Goal: Task Accomplishment & Management: Manage account settings

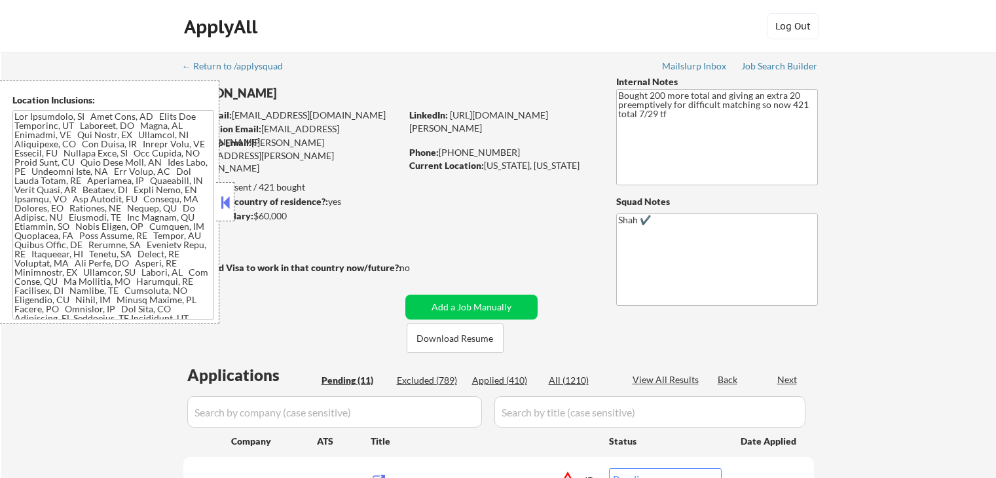
select select ""pending""
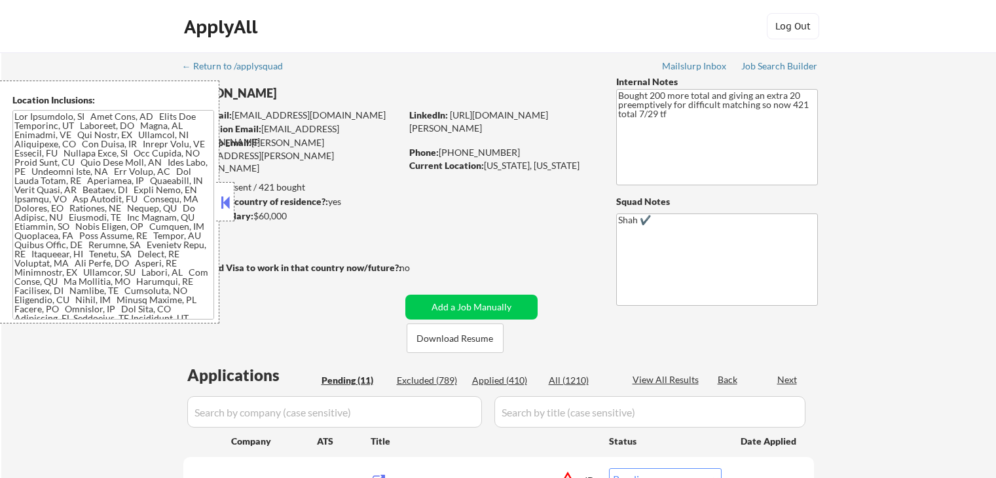
select select ""pending""
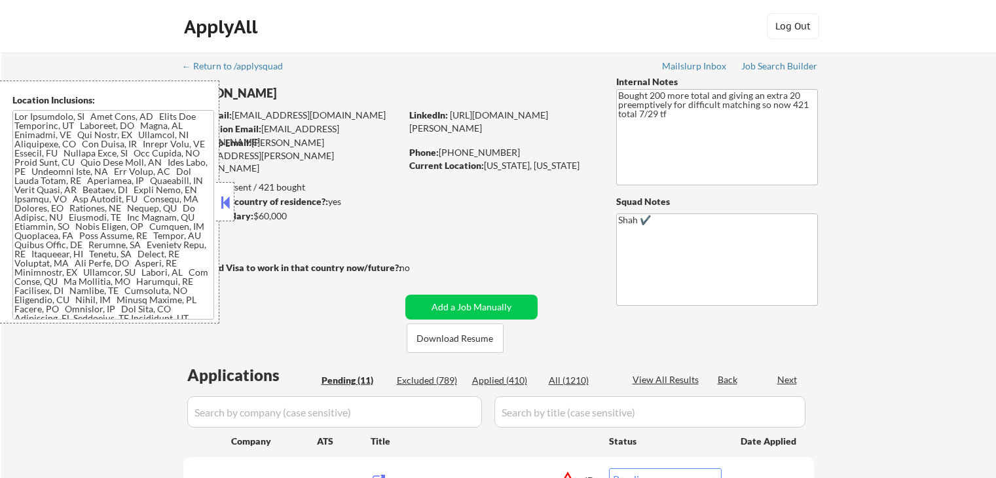
select select ""pending""
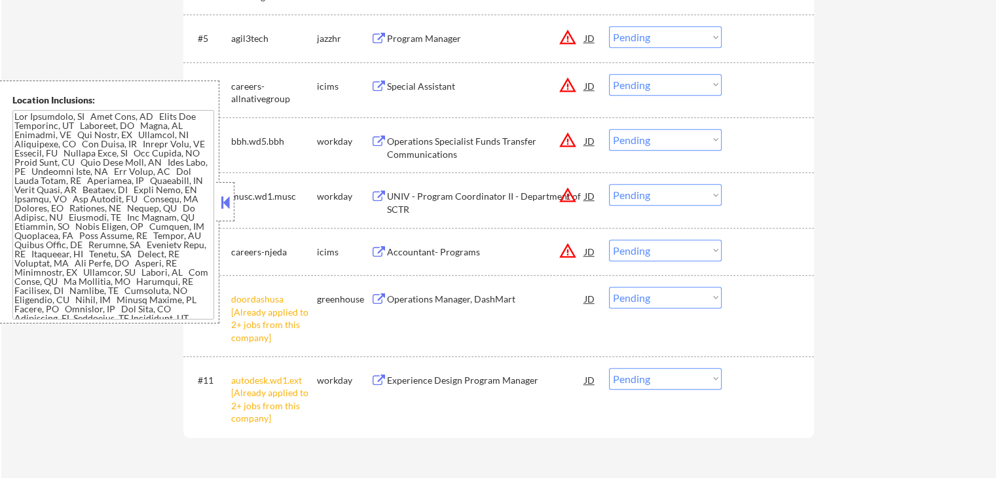
scroll to position [655, 0]
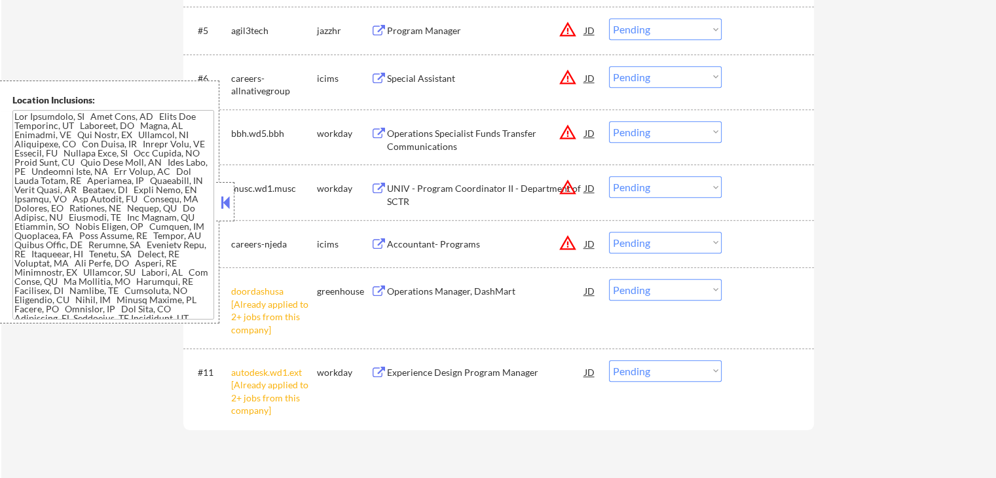
click at [652, 293] on select "Choose an option... Pending Applied Excluded (Questions) Excluded (Expired) Exc…" at bounding box center [665, 290] width 113 height 22
select select ""excluded__other_""
click at [609, 279] on select "Choose an option... Pending Applied Excluded (Questions) Excluded (Expired) Exc…" at bounding box center [665, 290] width 113 height 22
click at [659, 377] on select "Choose an option... Pending Applied Excluded (Questions) Excluded (Expired) Exc…" at bounding box center [665, 371] width 113 height 22
select select ""excluded__salary_""
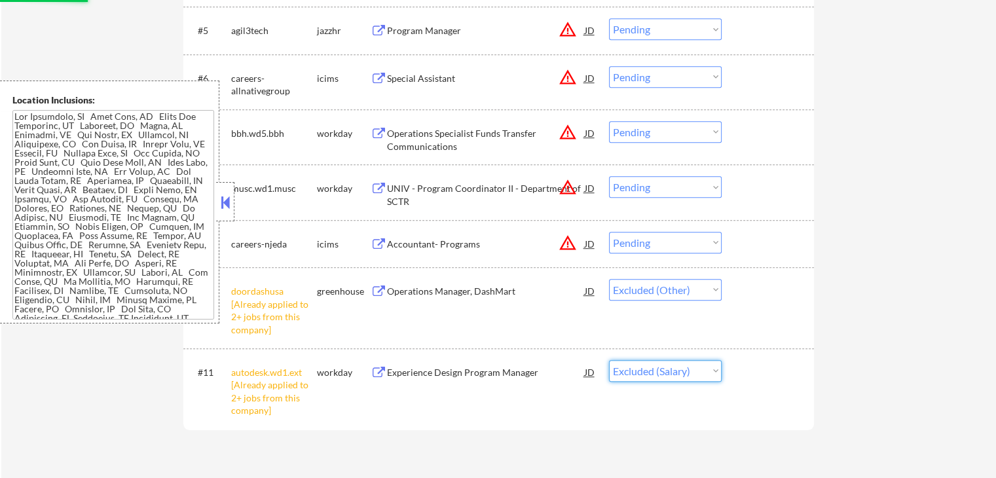
click at [609, 360] on select "Choose an option... Pending Applied Excluded (Questions) Excluded (Expired) Exc…" at bounding box center [665, 371] width 113 height 22
drag, startPoint x: 663, startPoint y: 373, endPoint x: 663, endPoint y: 381, distance: 8.5
click at [663, 373] on select "Choose an option... Pending Applied Excluded (Questions) Excluded (Expired) Exc…" at bounding box center [665, 371] width 113 height 22
select select ""pending""
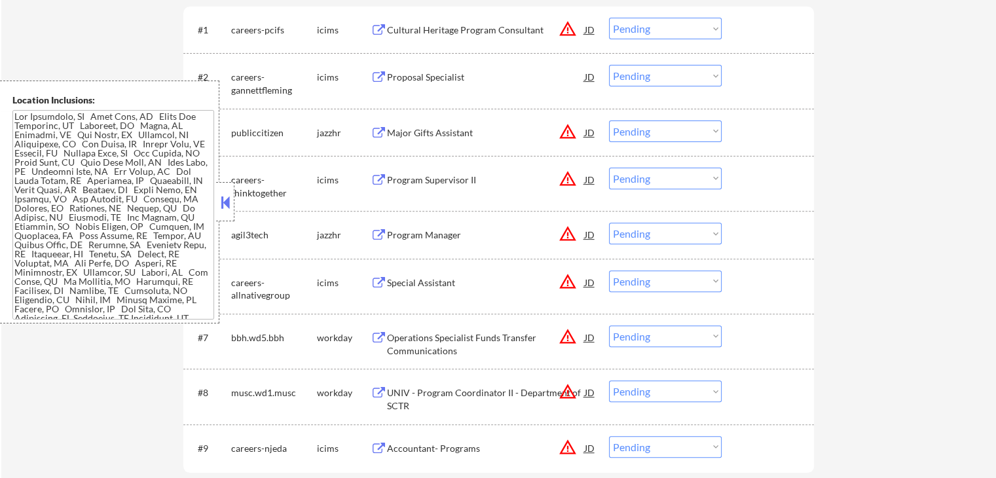
scroll to position [459, 0]
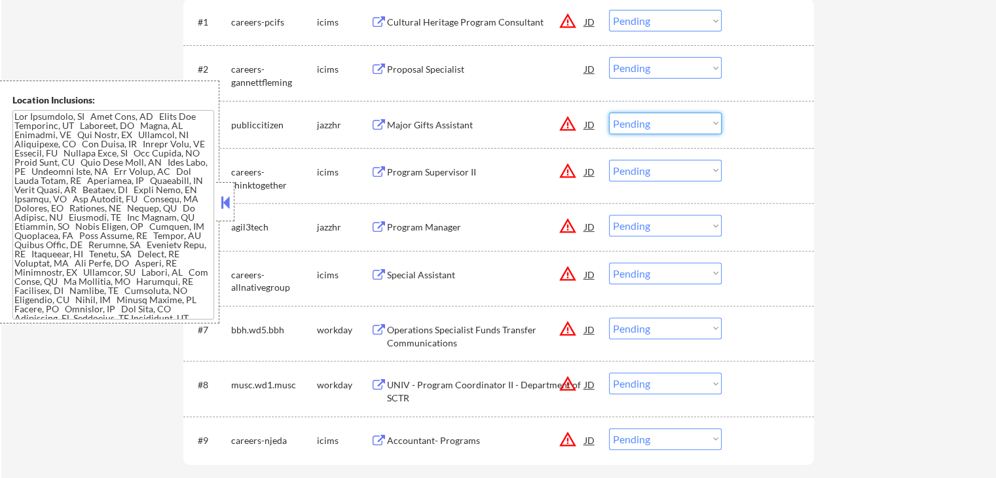
click at [654, 124] on select "Choose an option... Pending Applied Excluded (Questions) Excluded (Expired) Exc…" at bounding box center [665, 124] width 113 height 22
select select ""excluded__location_""
click at [609, 113] on select "Choose an option... Pending Applied Excluded (Questions) Excluded (Expired) Exc…" at bounding box center [665, 124] width 113 height 22
drag, startPoint x: 654, startPoint y: 165, endPoint x: 655, endPoint y: 176, distance: 11.2
click at [654, 165] on select "Choose an option... Pending Applied Excluded (Questions) Excluded (Expired) Exc…" at bounding box center [665, 171] width 113 height 22
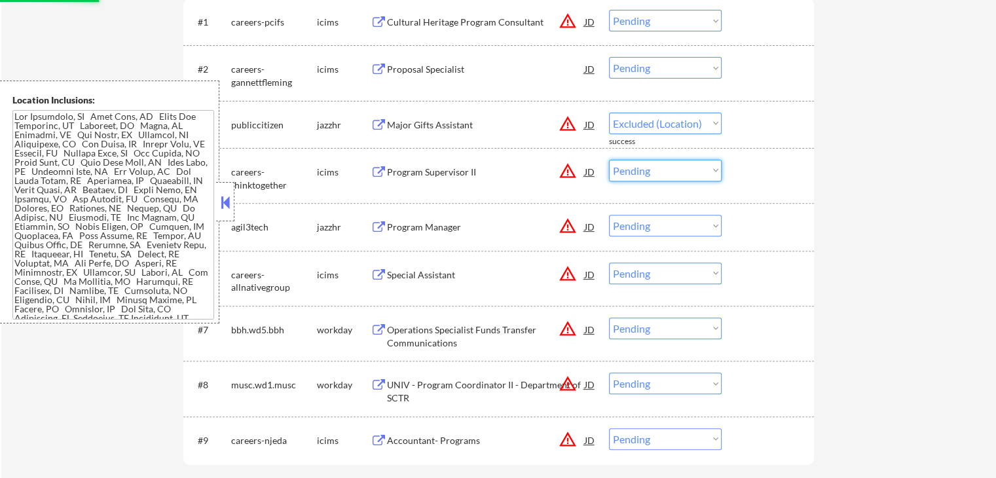
select select ""excluded__location_""
click at [609, 160] on select "Choose an option... Pending Applied Excluded (Questions) Excluded (Expired) Exc…" at bounding box center [665, 171] width 113 height 22
click at [655, 225] on select "Choose an option... Pending Applied Excluded (Questions) Excluded (Expired) Exc…" at bounding box center [665, 226] width 113 height 22
select select ""pending""
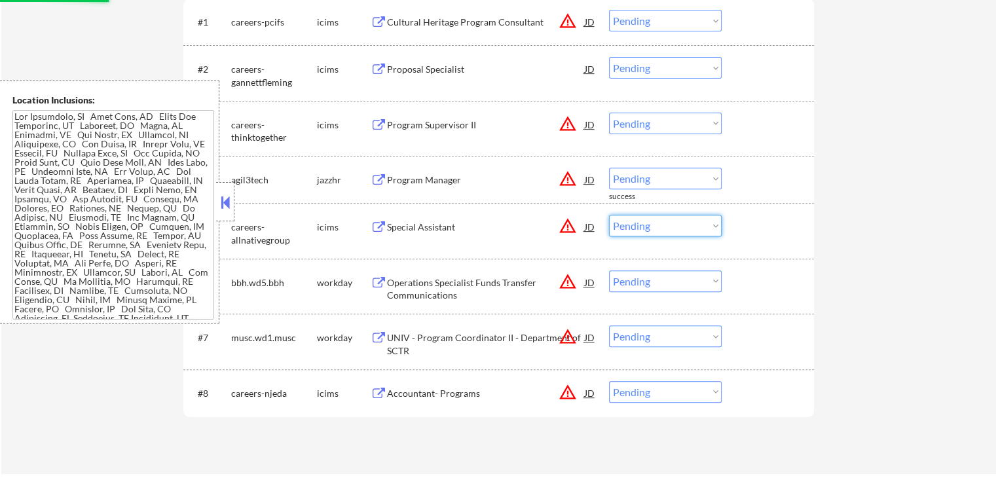
select select ""excluded__location_""
click at [609, 215] on select "Choose an option... Pending Applied Excluded (Questions) Excluded (Expired) Exc…" at bounding box center [665, 226] width 113 height 22
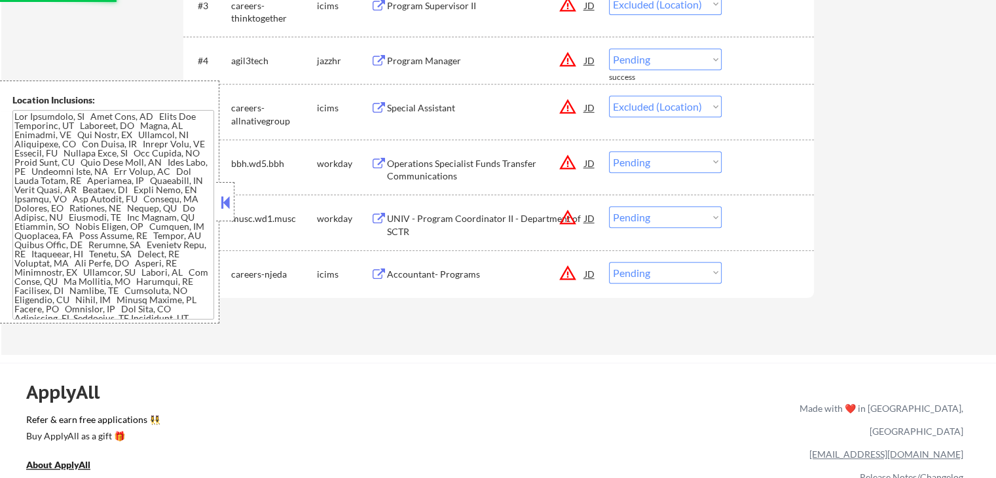
select select ""pending""
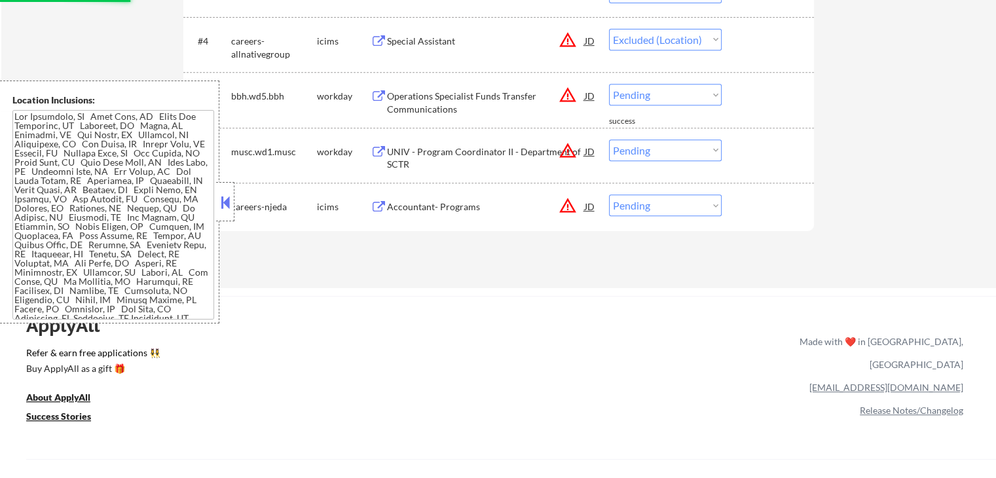
select select ""pending""
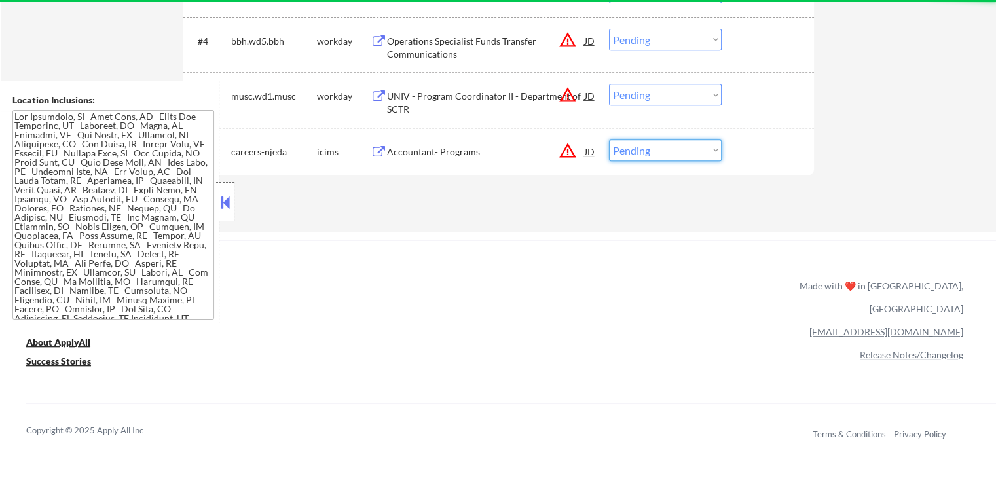
click at [633, 157] on select "Choose an option... Pending Applied Excluded (Questions) Excluded (Expired) Exc…" at bounding box center [665, 151] width 113 height 22
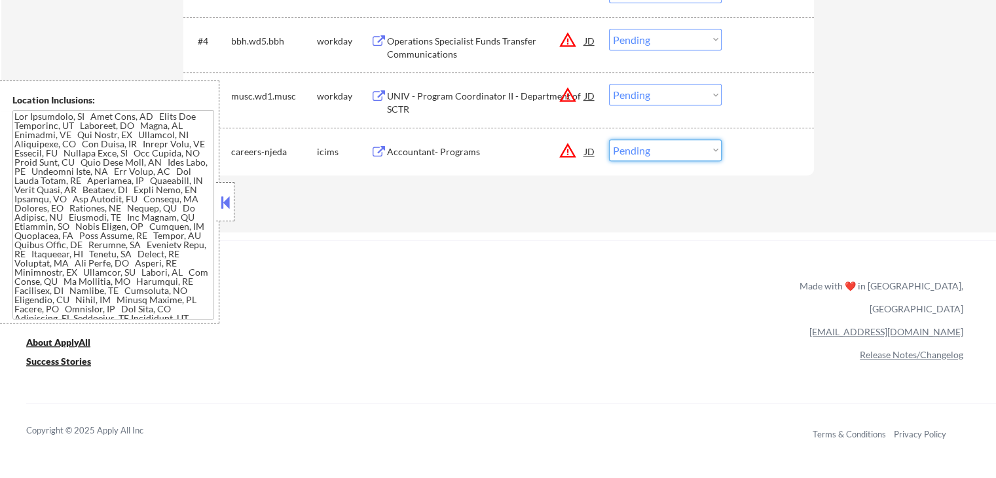
select select ""excluded__location_""
click at [609, 140] on select "Choose an option... Pending Applied Excluded (Questions) Excluded (Expired) Exc…" at bounding box center [665, 151] width 113 height 22
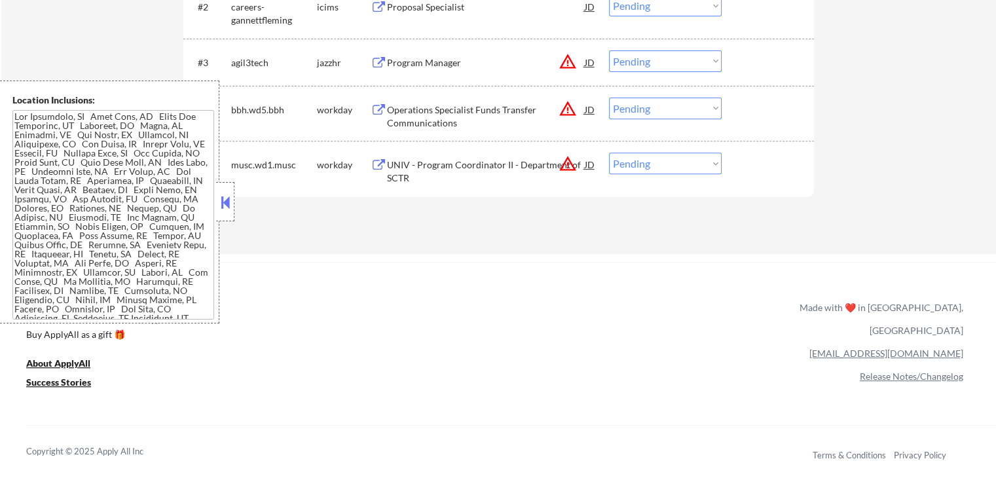
scroll to position [459, 0]
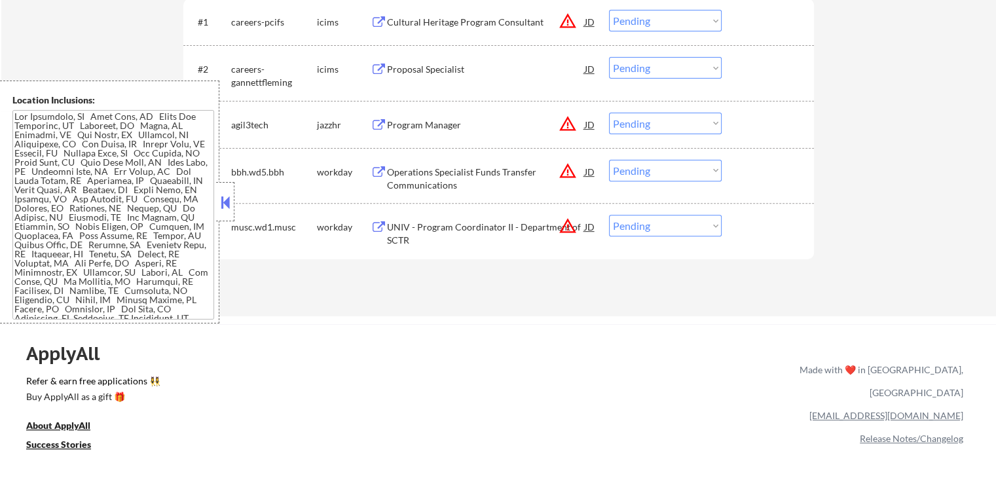
click at [647, 227] on select "Choose an option... Pending Applied Excluded (Questions) Excluded (Expired) Exc…" at bounding box center [665, 226] width 113 height 22
select select ""excluded__location_""
click at [609, 215] on select "Choose an option... Pending Applied Excluded (Questions) Excluded (Expired) Exc…" at bounding box center [665, 226] width 113 height 22
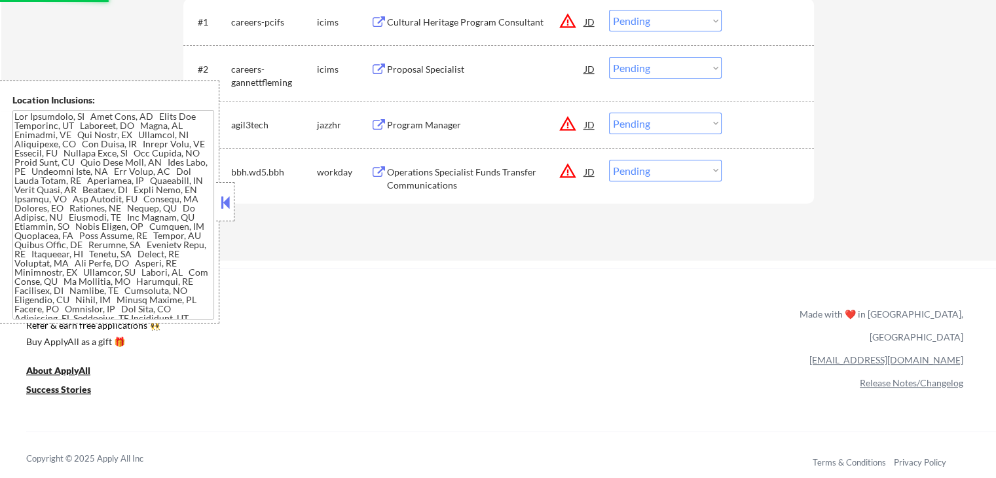
click at [650, 174] on select "Choose an option... Pending Applied Excluded (Questions) Excluded (Expired) Exc…" at bounding box center [665, 171] width 113 height 22
select select ""excluded__location_""
click at [609, 160] on select "Choose an option... Pending Applied Excluded (Questions) Excluded (Expired) Exc…" at bounding box center [665, 171] width 113 height 22
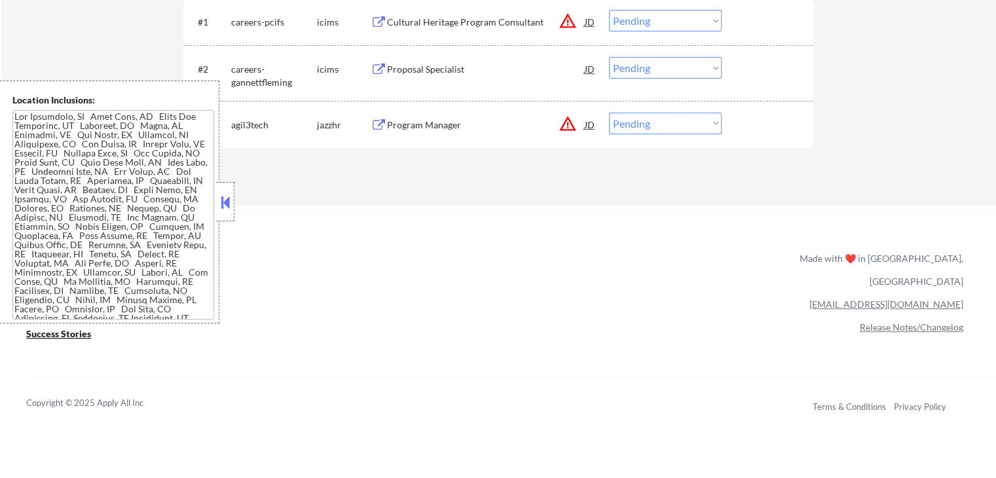
scroll to position [393, 0]
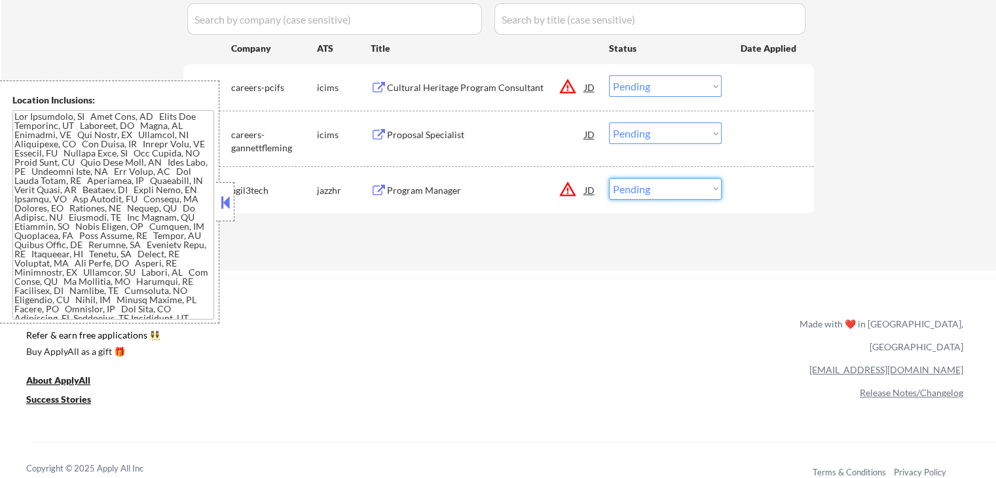
click at [632, 185] on select "Choose an option... Pending Applied Excluded (Questions) Excluded (Expired) Exc…" at bounding box center [665, 189] width 113 height 22
select select ""excluded__location_""
click at [609, 178] on select "Choose an option... Pending Applied Excluded (Questions) Excluded (Expired) Exc…" at bounding box center [665, 189] width 113 height 22
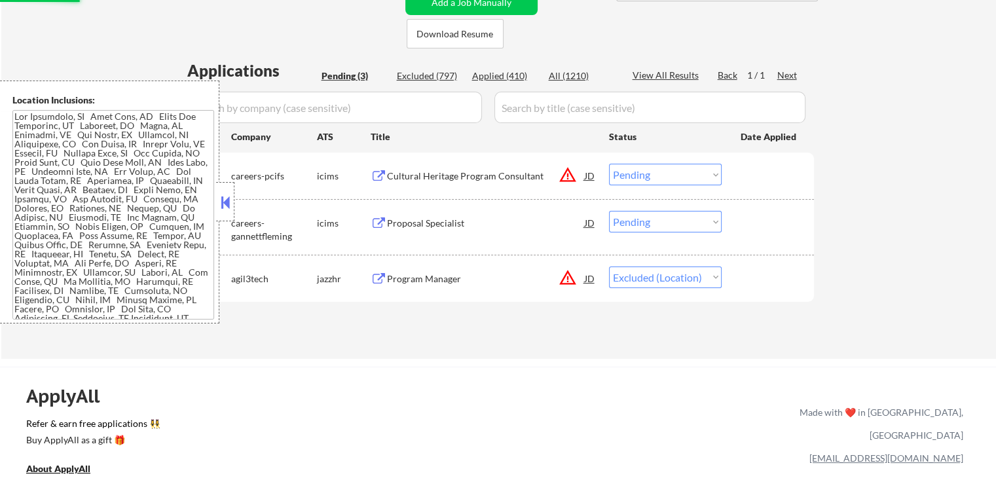
scroll to position [197, 0]
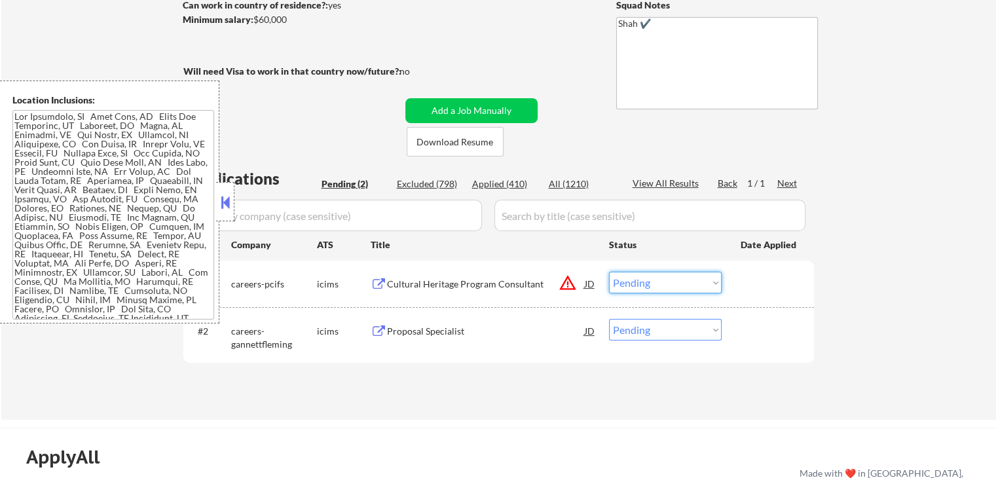
click at [647, 284] on select "Choose an option... Pending Applied Excluded (Questions) Excluded (Expired) Exc…" at bounding box center [665, 283] width 113 height 22
click at [609, 272] on select "Choose an option... Pending Applied Excluded (Questions) Excluded (Expired) Exc…" at bounding box center [665, 283] width 113 height 22
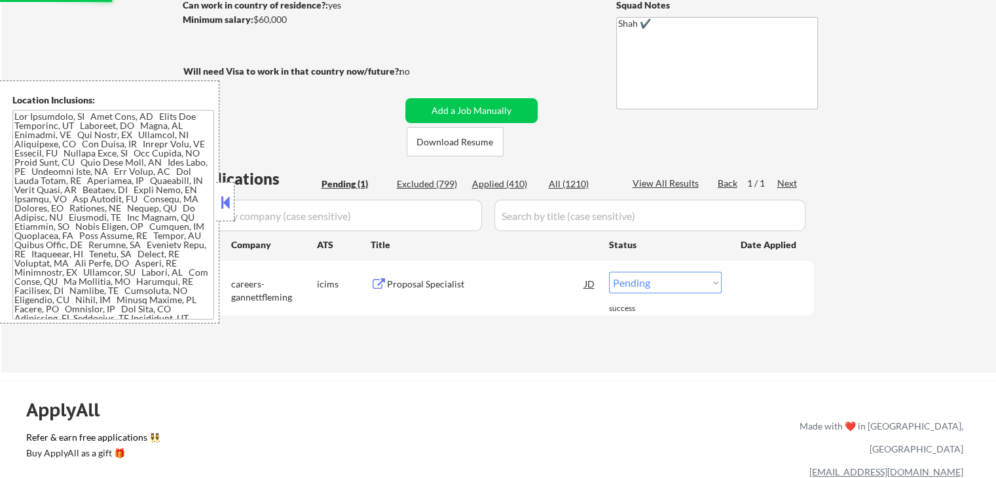
click at [386, 281] on button at bounding box center [379, 284] width 16 height 12
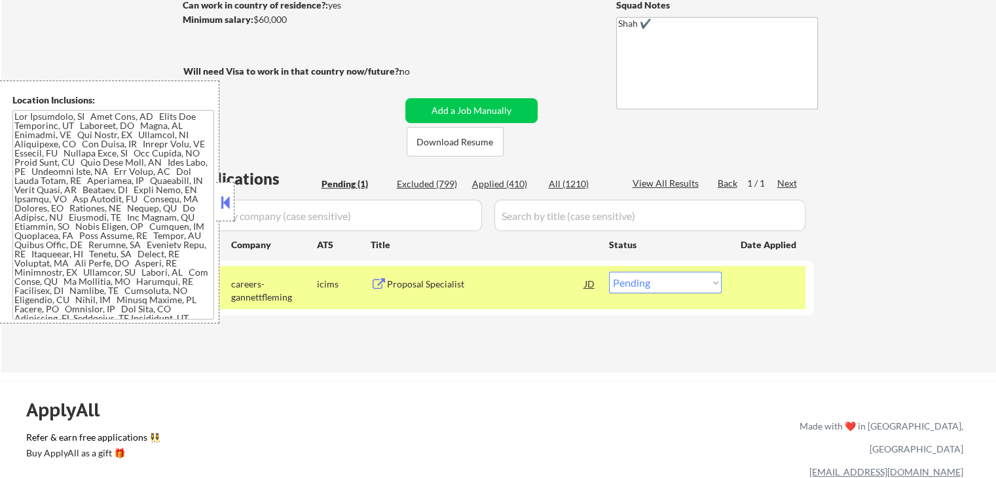
click at [655, 278] on select "Choose an option... Pending Applied Excluded (Questions) Excluded (Expired) Exc…" at bounding box center [665, 283] width 113 height 22
select select ""excluded__expired_""
click at [609, 272] on select "Choose an option... Pending Applied Excluded (Questions) Excluded (Expired) Exc…" at bounding box center [665, 283] width 113 height 22
